Goal: Entertainment & Leisure: Consume media (video, audio)

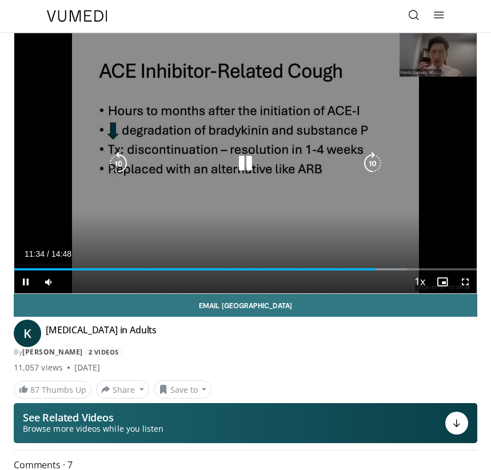
click at [255, 158] on icon "Video Player" at bounding box center [245, 163] width 23 height 23
click at [247, 165] on icon "Video Player" at bounding box center [245, 163] width 23 height 23
click at [252, 155] on icon "Video Player" at bounding box center [245, 163] width 23 height 23
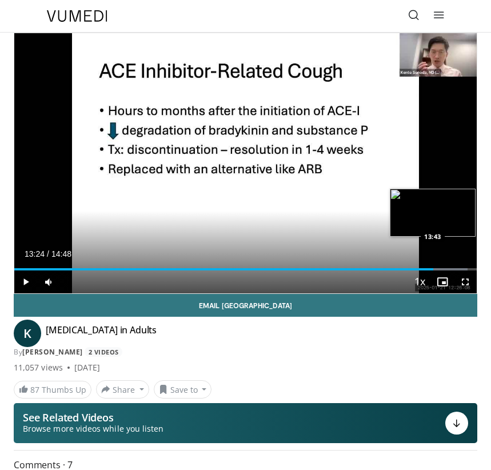
click at [444, 267] on div "Loaded : 97.97% 13:24 13:43" at bounding box center [245, 265] width 463 height 11
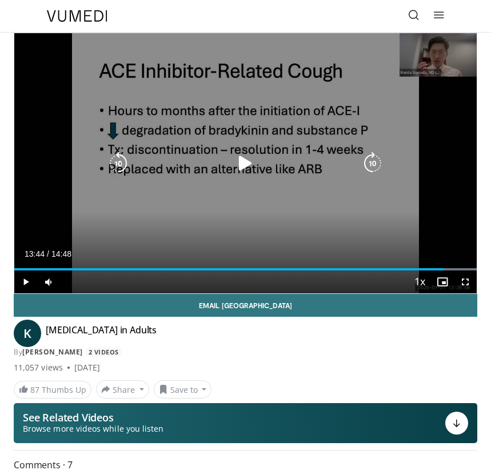
click at [238, 193] on div "70 seconds Tap to unmute" at bounding box center [245, 163] width 463 height 260
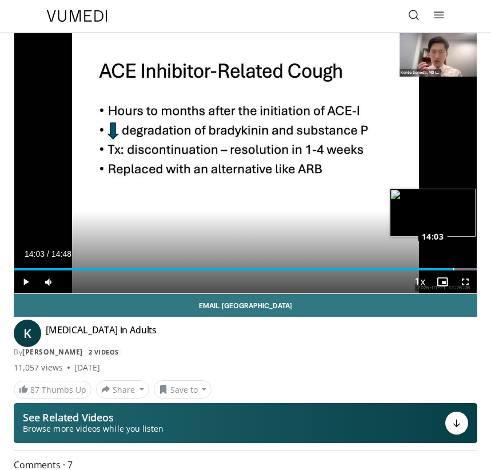
click at [454, 267] on div "Loaded : 100.00% 13:51 14:03" at bounding box center [245, 265] width 463 height 11
click at [464, 267] on div "Loaded : 100.00% 14:05 14:20" at bounding box center [245, 265] width 463 height 11
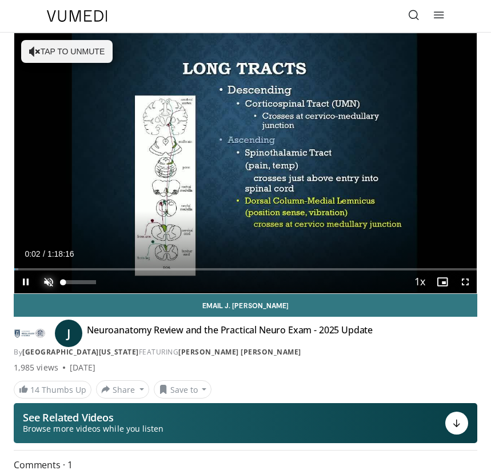
click at [47, 282] on span "Video Player" at bounding box center [48, 282] width 23 height 23
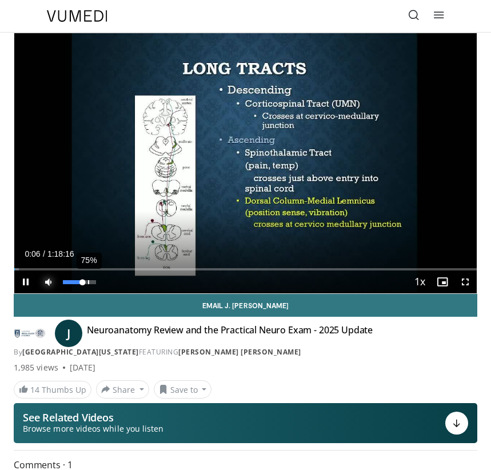
click at [89, 281] on div "75%" at bounding box center [79, 282] width 33 height 4
click at [96, 280] on div "98%" at bounding box center [79, 282] width 33 height 4
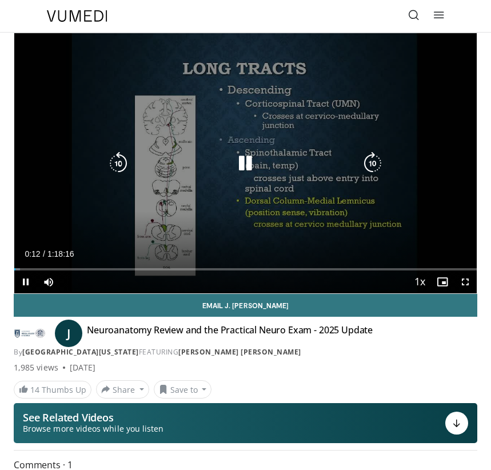
click at [368, 161] on icon "Video Player" at bounding box center [373, 163] width 23 height 23
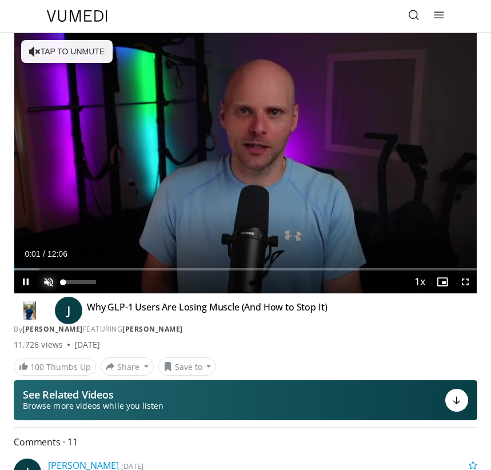
click at [45, 280] on span "Video Player" at bounding box center [48, 282] width 23 height 23
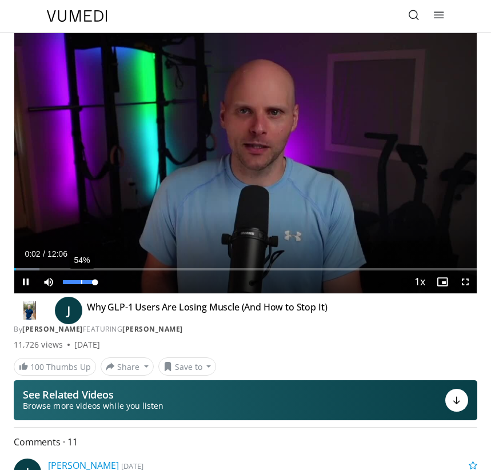
click at [81, 279] on div "54%" at bounding box center [79, 282] width 40 height 23
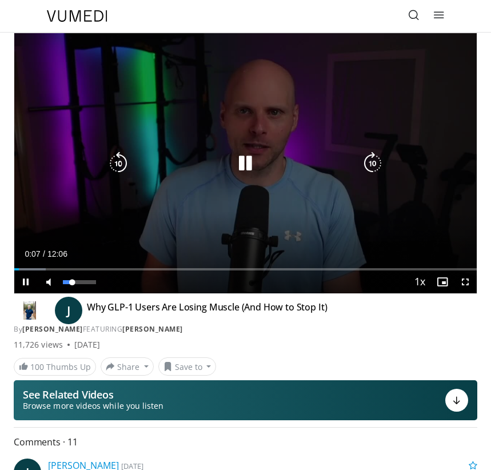
drag, startPoint x: 96, startPoint y: 281, endPoint x: 72, endPoint y: 281, distance: 24.0
click at [72, 281] on div "Volume Level" at bounding box center [67, 282] width 9 height 4
click at [291, 188] on div "10 seconds Tap to unmute" at bounding box center [245, 163] width 463 height 260
